Goal: Task Accomplishment & Management: Manage account settings

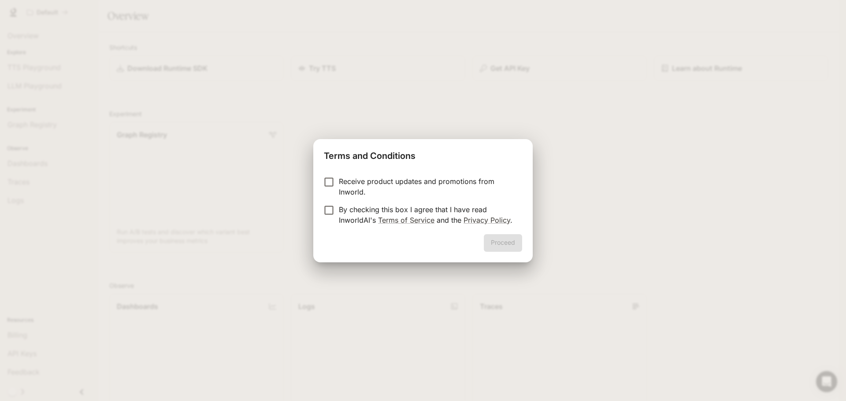
click at [335, 218] on label "By checking this box I agree that I have read InworldAI's Terms of Service and …" at bounding box center [417, 214] width 196 height 21
click at [503, 244] on button "Proceed" at bounding box center [503, 243] width 38 height 18
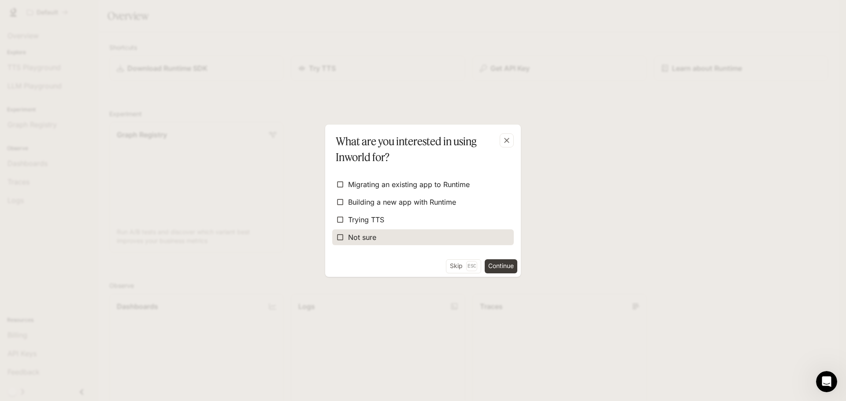
click at [355, 240] on span "Not sure" at bounding box center [362, 237] width 28 height 11
click at [455, 266] on button "Skip Esc" at bounding box center [463, 266] width 35 height 14
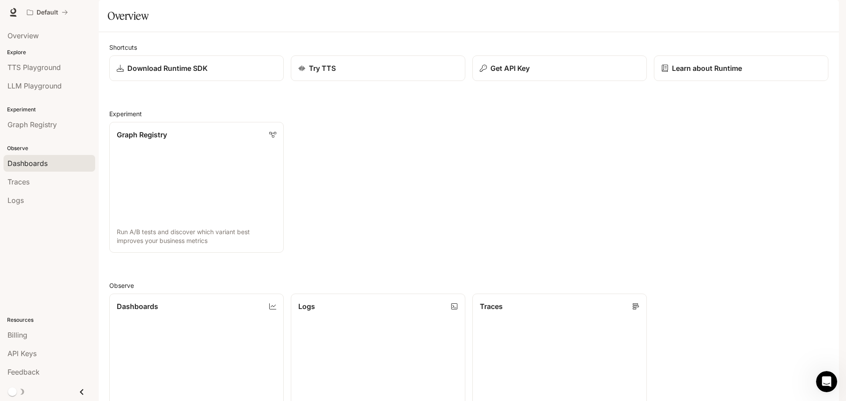
click at [31, 158] on link "Dashboards" at bounding box center [50, 163] width 92 height 17
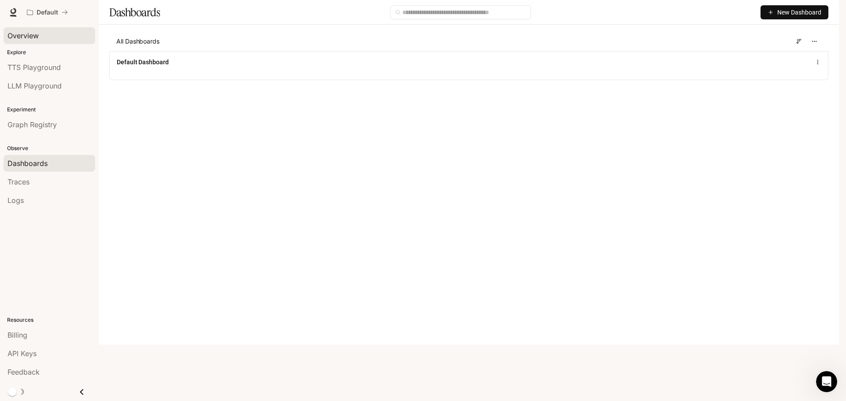
click at [47, 39] on div "Overview" at bounding box center [49, 35] width 84 height 11
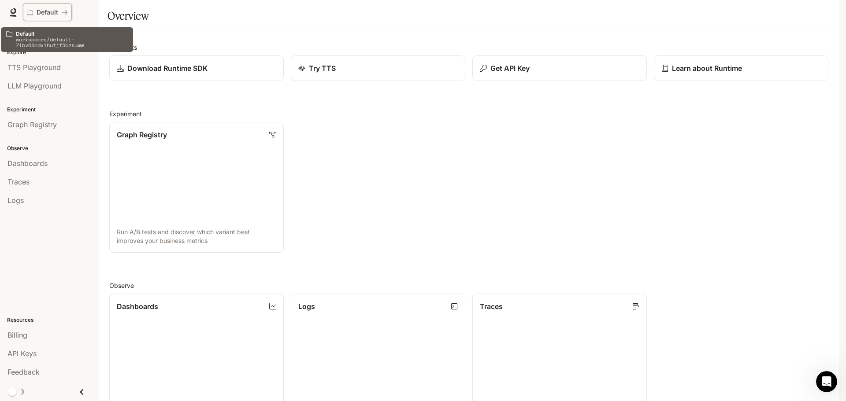
click at [30, 14] on icon "All workspaces" at bounding box center [30, 12] width 6 height 6
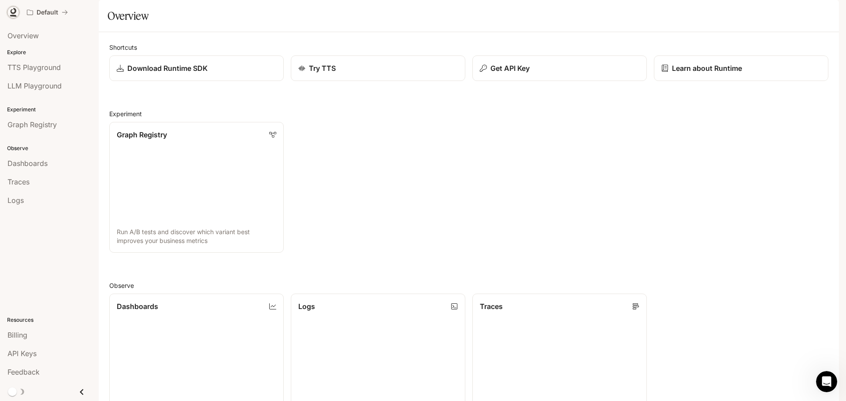
click at [14, 15] on icon at bounding box center [13, 16] width 7 height 2
click at [826, 12] on img "button" at bounding box center [826, 12] width 12 height 12
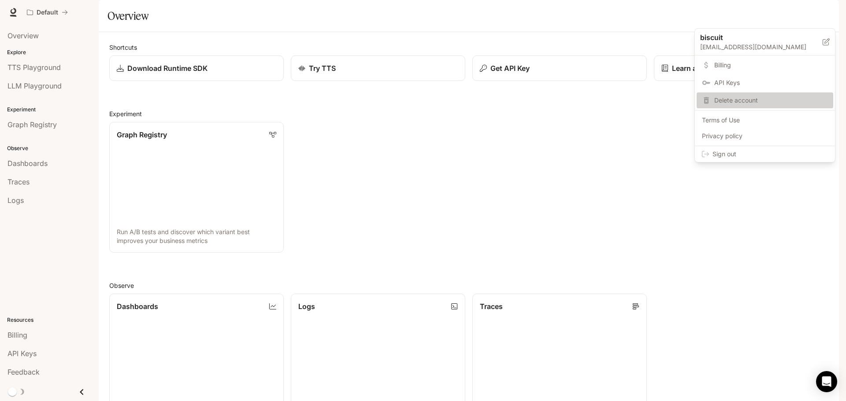
click at [736, 103] on span "Delete account" at bounding box center [771, 100] width 114 height 9
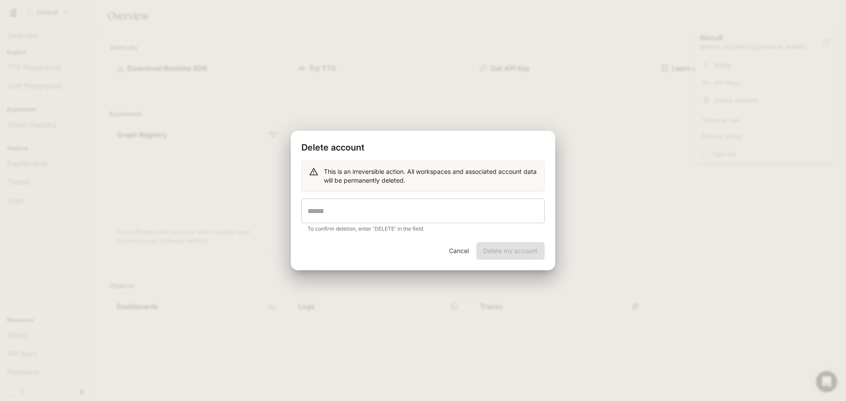
click at [407, 210] on input "text" at bounding box center [422, 211] width 243 height 25
click at [426, 231] on p "To confirm deletion, enter 'DELETE' in the field." at bounding box center [422, 229] width 231 height 9
click at [531, 260] on div "Cancel Delete my account" at bounding box center [423, 256] width 264 height 28
click at [520, 248] on div "Cancel Delete my account" at bounding box center [423, 256] width 264 height 28
click at [456, 212] on input "******" at bounding box center [422, 211] width 243 height 25
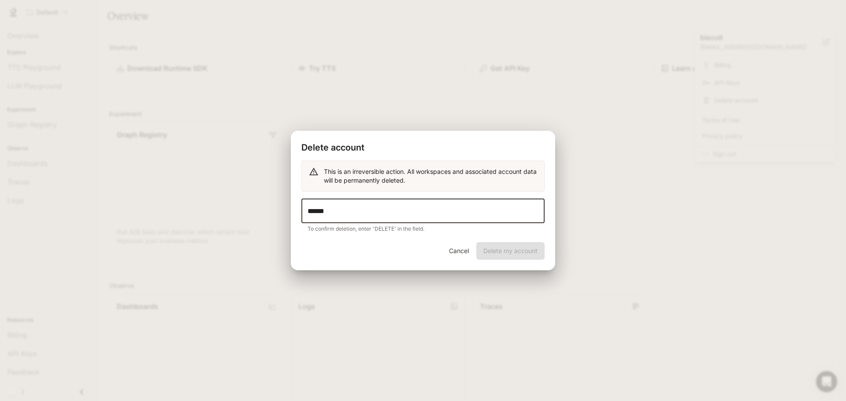
click at [322, 211] on input "******" at bounding box center [422, 211] width 243 height 25
type input "******"
click at [487, 256] on button "Delete my account" at bounding box center [510, 251] width 68 height 18
